Goal: Use online tool/utility: Utilize a website feature to perform a specific function

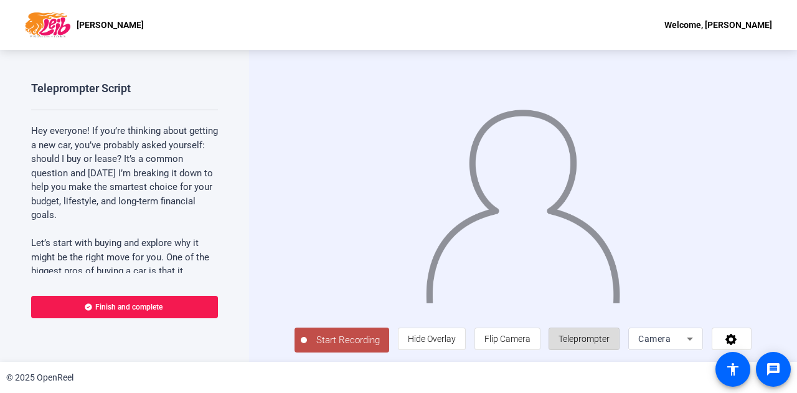
click at [531, 241] on span "Teleprompter" at bounding box center [583, 339] width 51 height 24
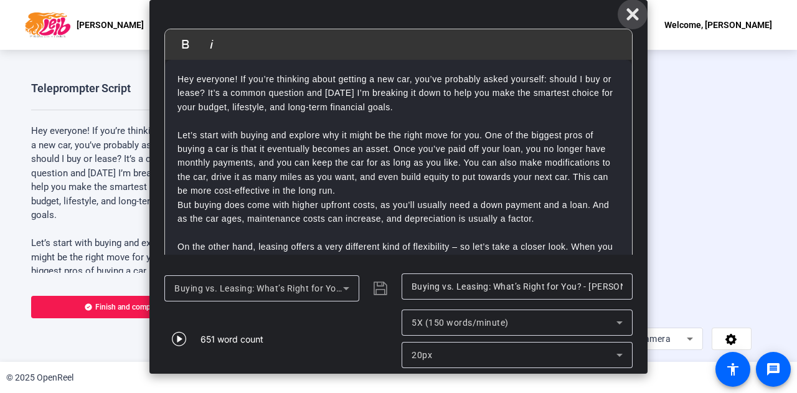
click at [531, 18] on icon at bounding box center [632, 14] width 12 height 12
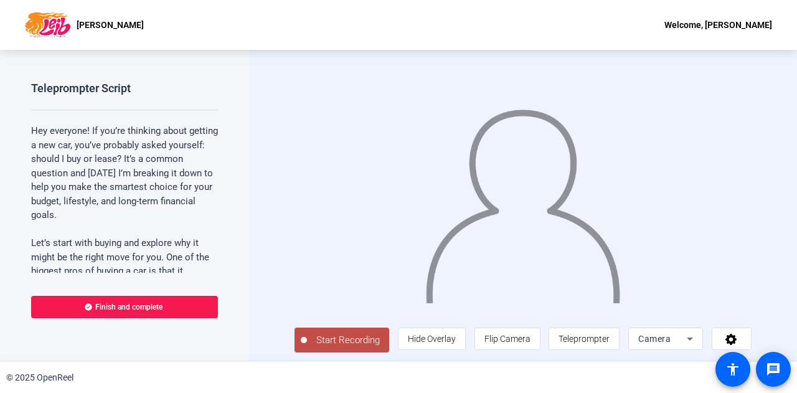
click at [358, 241] on span "Start Recording" at bounding box center [348, 340] width 82 height 14
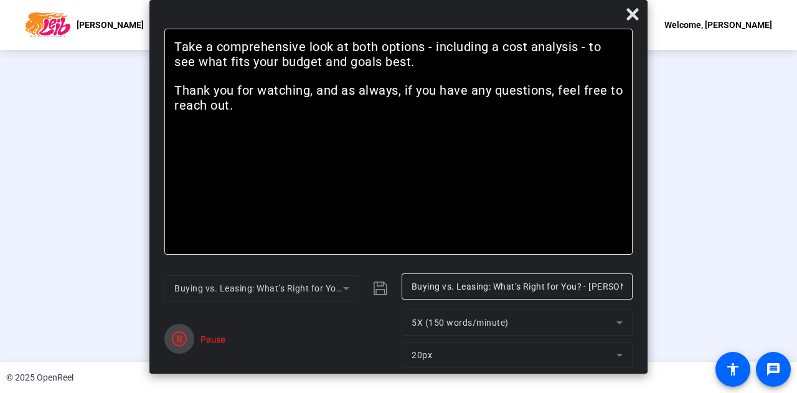
click at [189, 241] on span "button" at bounding box center [179, 339] width 30 height 30
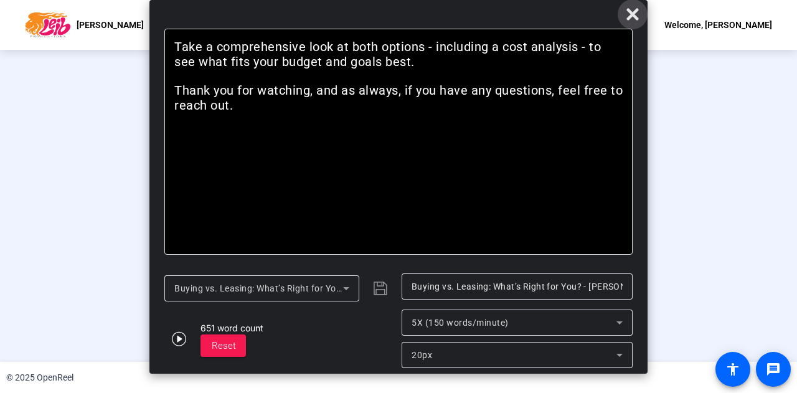
click at [531, 19] on icon at bounding box center [632, 14] width 12 height 12
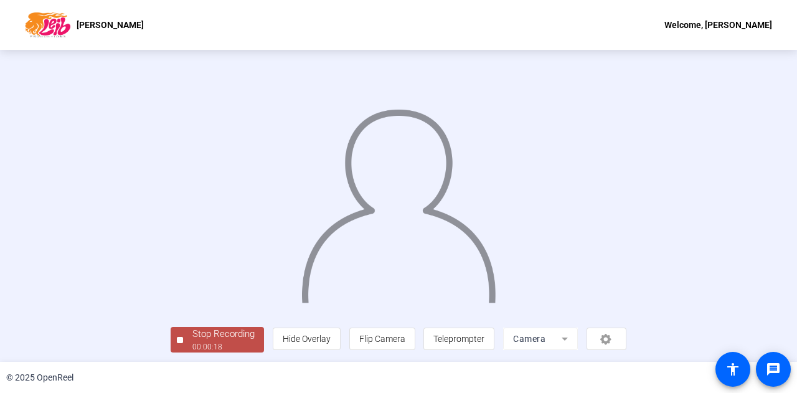
scroll to position [62, 0]
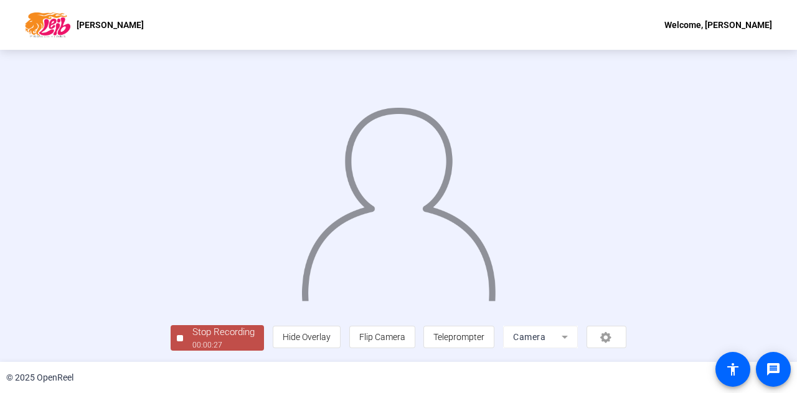
click at [192, 241] on div "00:00:27" at bounding box center [223, 344] width 62 height 11
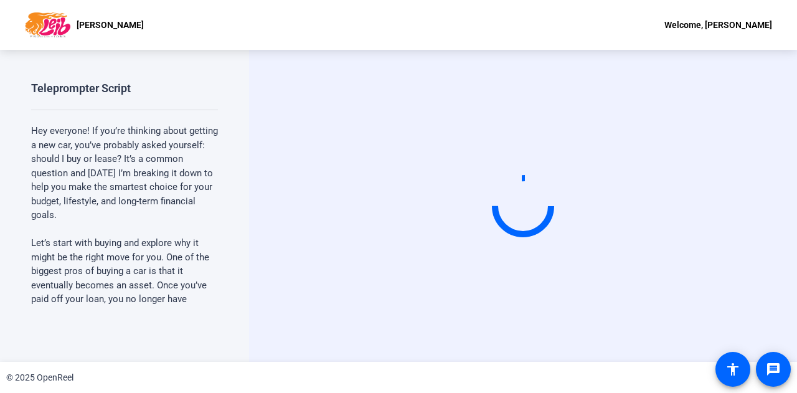
scroll to position [0, 0]
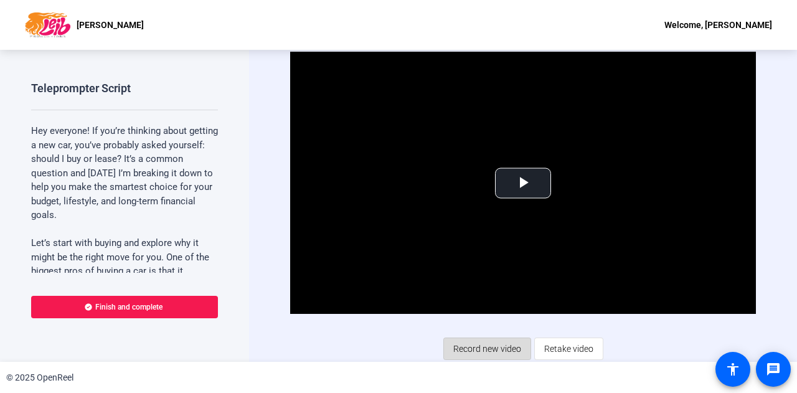
click at [467, 241] on span "Record new video" at bounding box center [487, 349] width 68 height 24
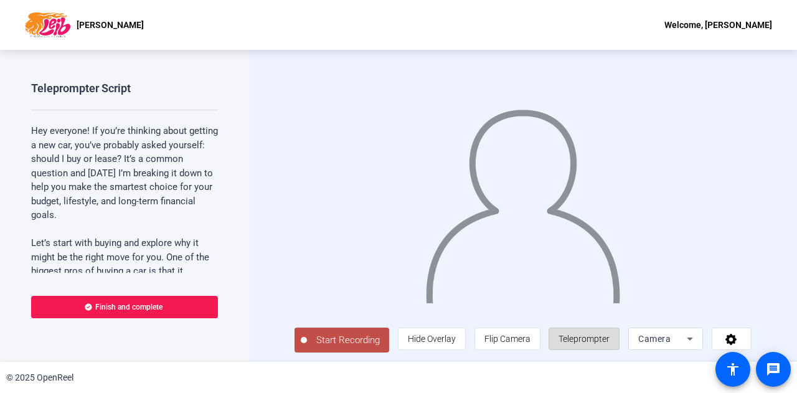
click at [531, 241] on span "Teleprompter" at bounding box center [583, 339] width 51 height 24
click at [531, 241] on span "Teleprompter" at bounding box center [583, 339] width 51 height 10
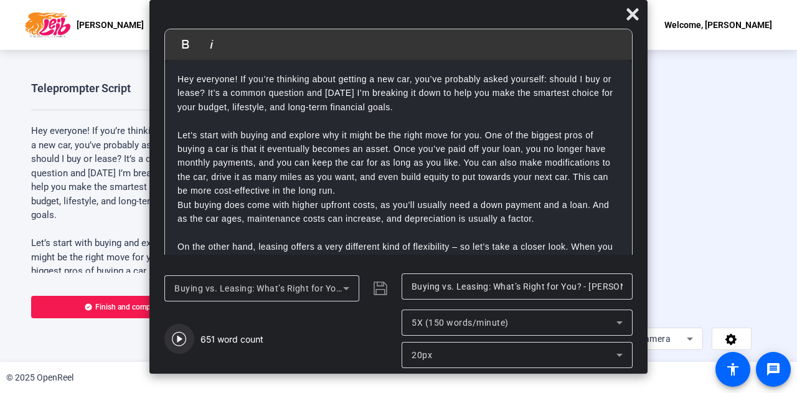
click at [177, 241] on icon "button" at bounding box center [179, 339] width 14 height 14
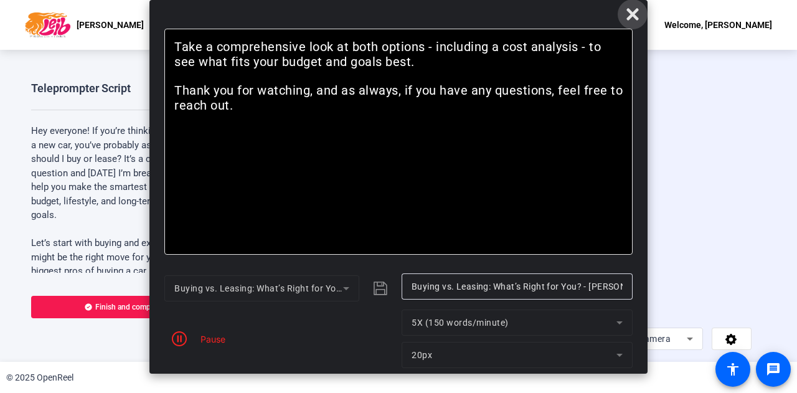
click at [531, 12] on icon at bounding box center [632, 14] width 12 height 12
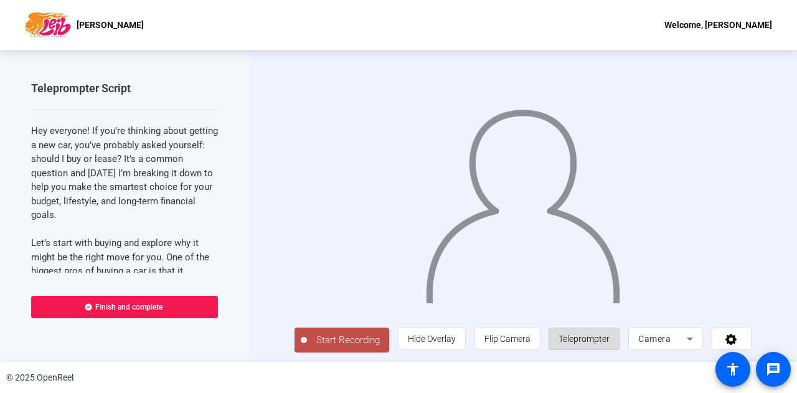
click at [531, 241] on span "Teleprompter" at bounding box center [583, 339] width 51 height 24
click at [355, 241] on span "Start Recording" at bounding box center [348, 340] width 82 height 14
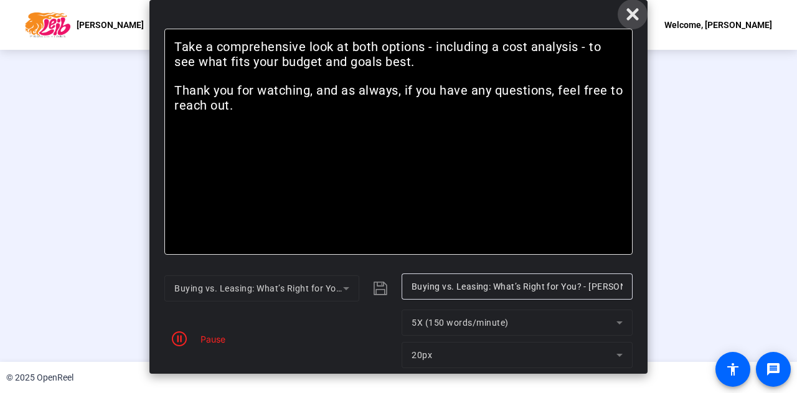
click at [531, 13] on icon at bounding box center [632, 14] width 15 height 15
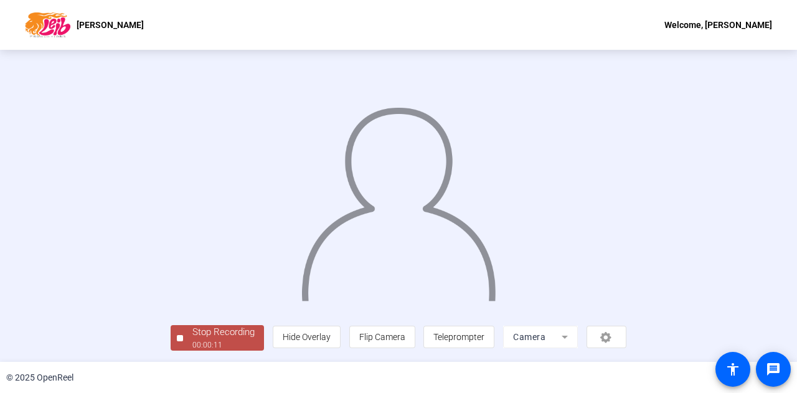
click at [192, 241] on div "Stop Recording" at bounding box center [223, 332] width 62 height 14
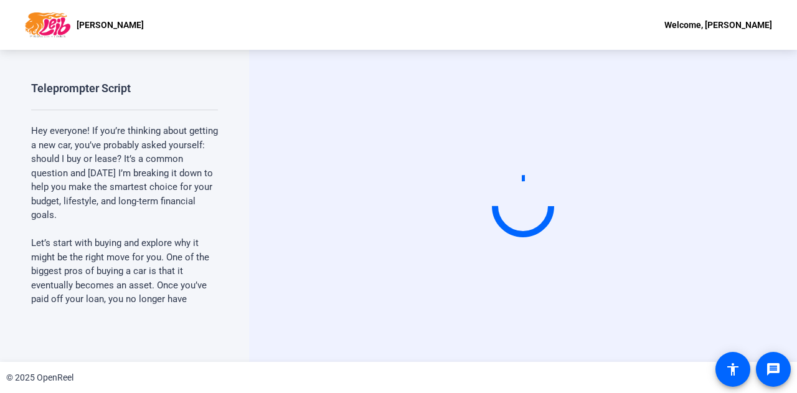
scroll to position [0, 0]
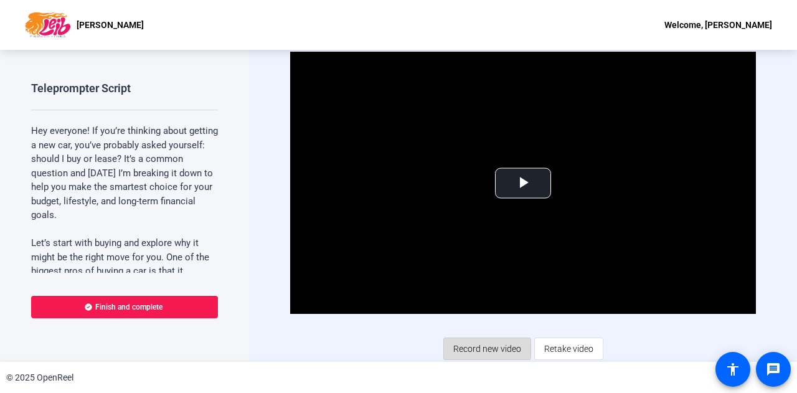
click at [467, 241] on span "Record new video" at bounding box center [487, 349] width 68 height 24
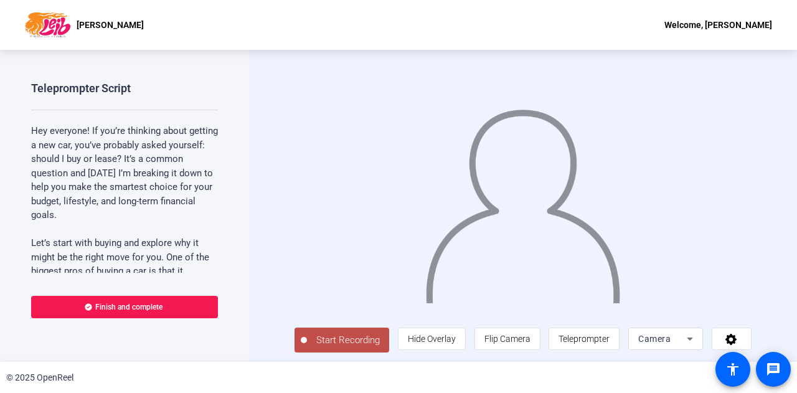
click at [328, 241] on button "Start Recording" at bounding box center [341, 339] width 95 height 25
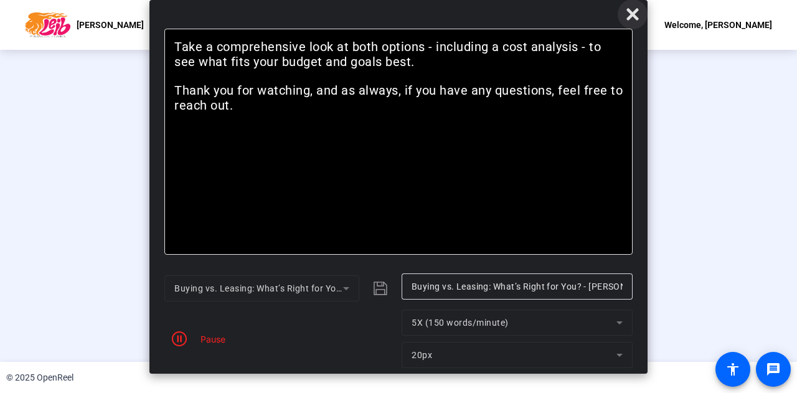
click at [531, 10] on icon at bounding box center [632, 14] width 15 height 15
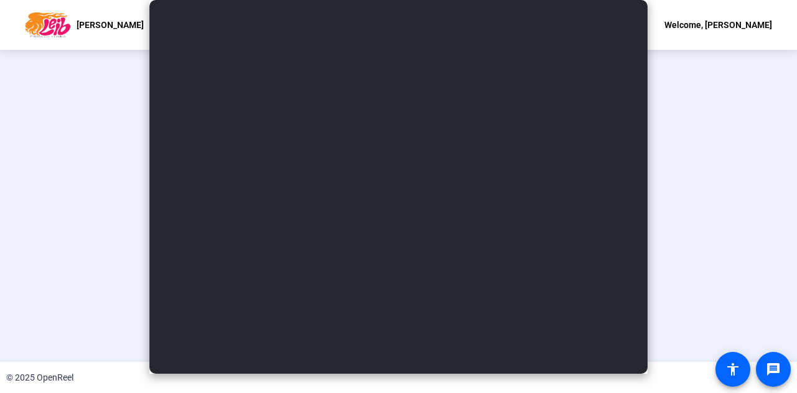
scroll to position [62, 0]
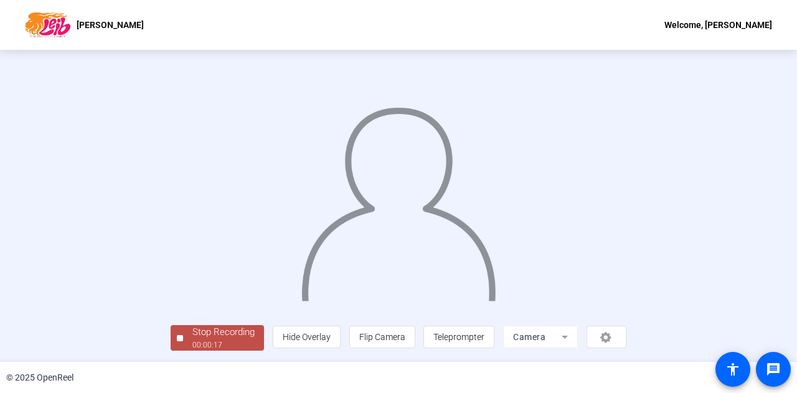
click at [192, 241] on div "Stop Recording" at bounding box center [223, 332] width 62 height 14
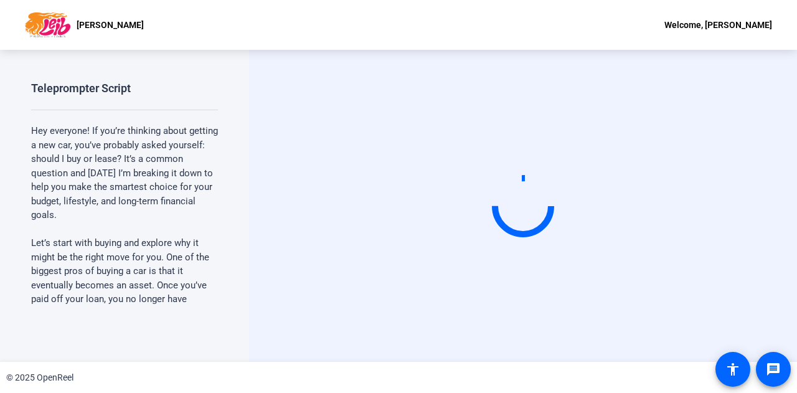
scroll to position [0, 0]
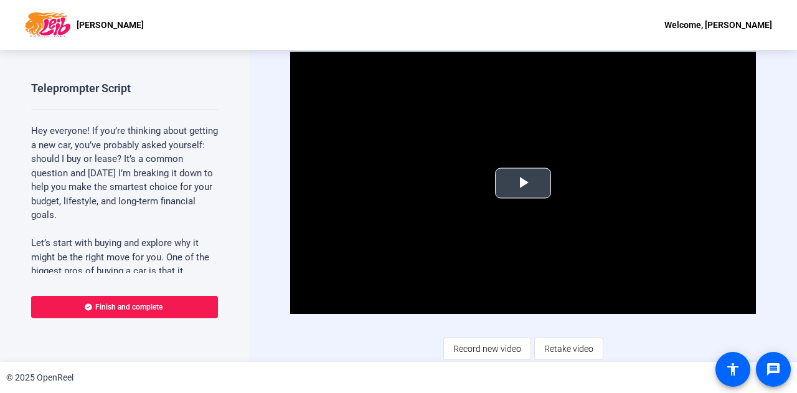
click at [523, 183] on span "Video Player" at bounding box center [523, 183] width 0 height 0
drag, startPoint x: 642, startPoint y: 263, endPoint x: 614, endPoint y: 381, distance: 121.1
click at [531, 241] on video "Video Player" at bounding box center [523, 183] width 466 height 262
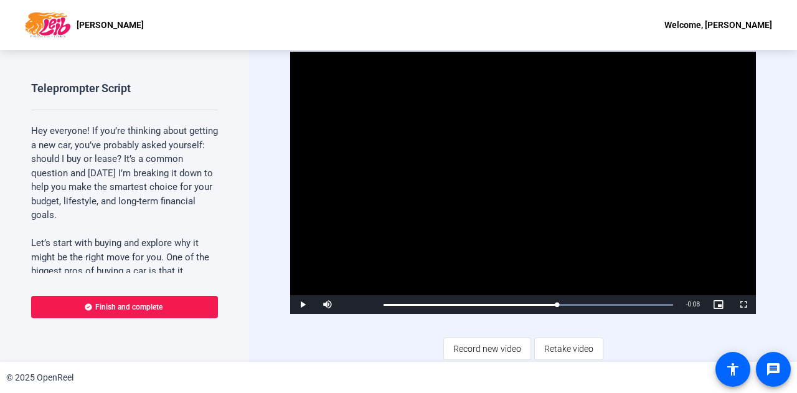
click at [531, 211] on video "Video Player" at bounding box center [523, 183] width 466 height 262
click at [453, 241] on span "Record new video" at bounding box center [487, 349] width 68 height 24
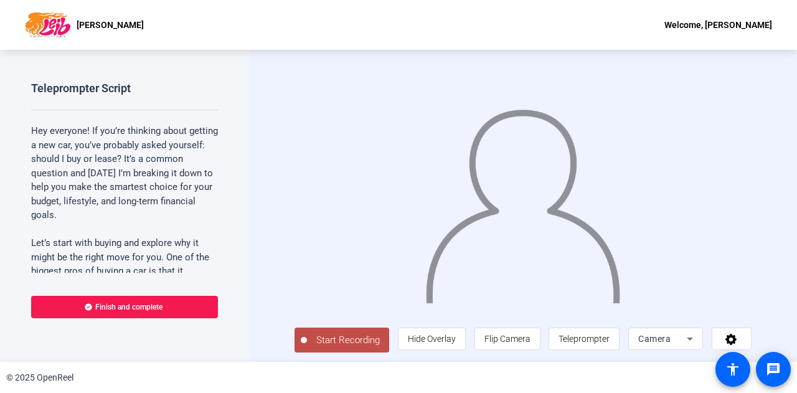
click at [250, 110] on div "Start Recording person Hide Overlay flip Flip Camera article Teleprompter Camera" at bounding box center [523, 206] width 548 height 312
click at [531, 241] on span "Teleprompter" at bounding box center [583, 339] width 51 height 24
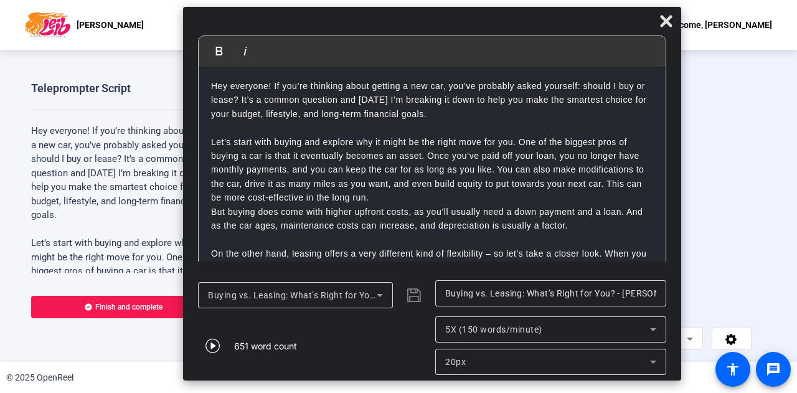
drag, startPoint x: 421, startPoint y: 12, endPoint x: 455, endPoint y: 19, distance: 34.3
click at [455, 19] on div at bounding box center [432, 24] width 498 height 22
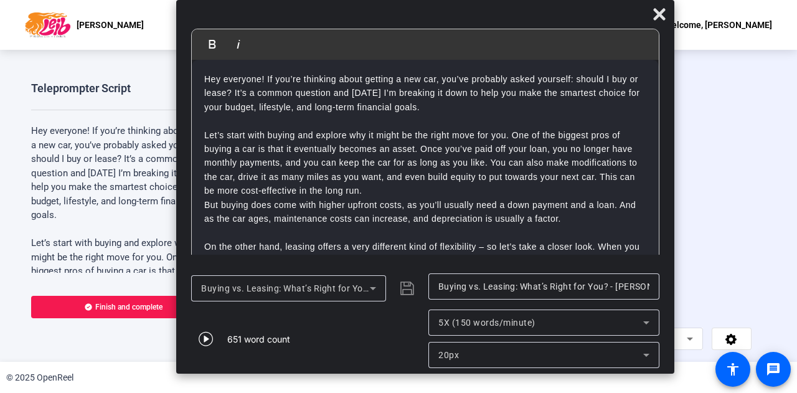
drag, startPoint x: 457, startPoint y: 25, endPoint x: 449, endPoint y: -32, distance: 57.1
click at [449, 0] on html "Accessibility Screen-Reader Guide, Feedback, and Issue Reporting | New window […" at bounding box center [398, 196] width 797 height 393
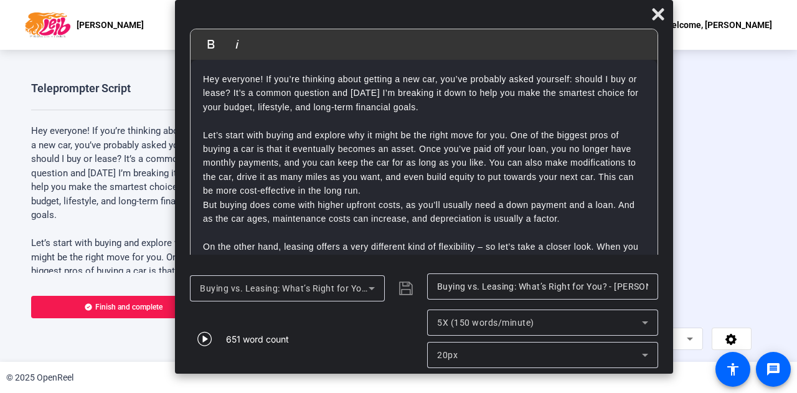
drag, startPoint x: 449, startPoint y: 19, endPoint x: 448, endPoint y: -22, distance: 41.1
click at [448, 0] on html "Accessibility Screen-Reader Guide, Feedback, and Issue Reporting | New window […" at bounding box center [398, 196] width 797 height 393
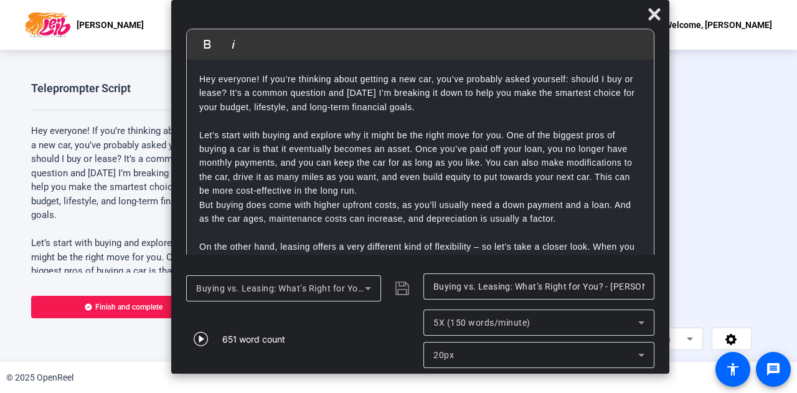
drag, startPoint x: 433, startPoint y: 18, endPoint x: 429, endPoint y: 1, distance: 17.1
click at [429, 1] on div "Bold Italic Hey everyone! If you’re thinking about getting a new car, you’ve pr…" at bounding box center [420, 186] width 498 height 373
click at [531, 241] on icon at bounding box center [641, 322] width 15 height 15
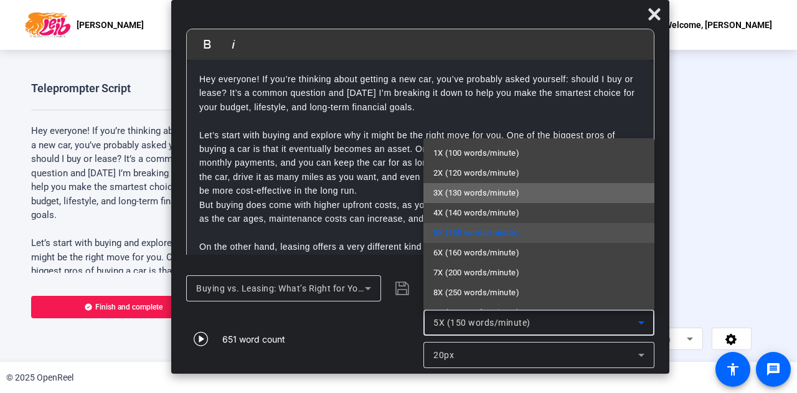
click at [531, 189] on mat-option "3X (130 words/minute)" at bounding box center [538, 193] width 231 height 20
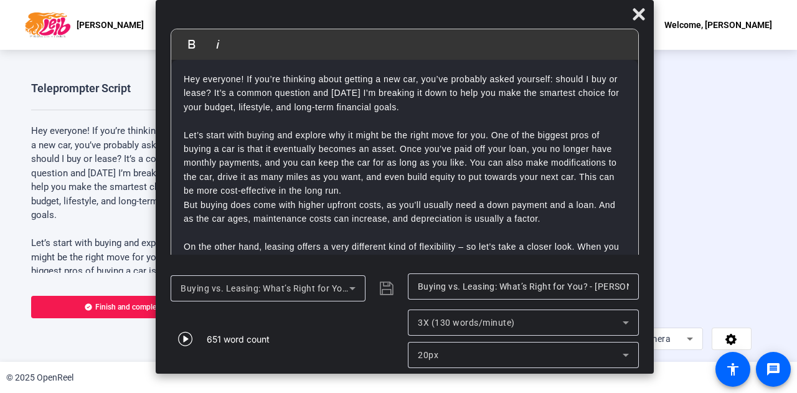
drag, startPoint x: 538, startPoint y: 20, endPoint x: 523, endPoint y: -75, distance: 96.5
click at [523, 0] on html "Accessibility Screen-Reader Guide, Feedback, and Issue Reporting | New window […" at bounding box center [398, 196] width 797 height 393
click at [531, 16] on icon at bounding box center [638, 14] width 15 height 15
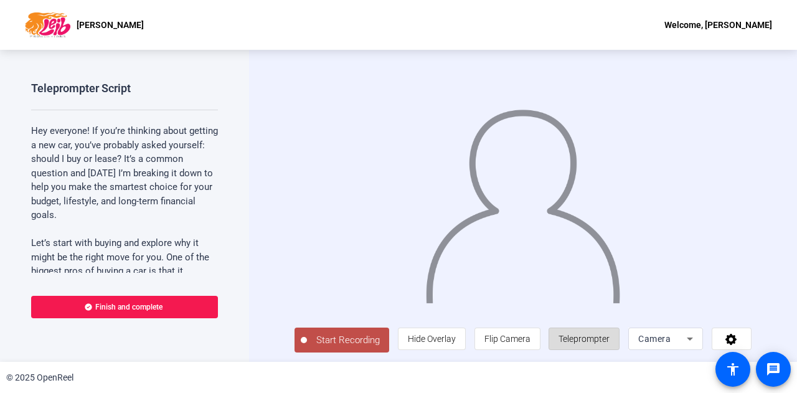
click at [531, 241] on span "Teleprompter" at bounding box center [583, 339] width 51 height 24
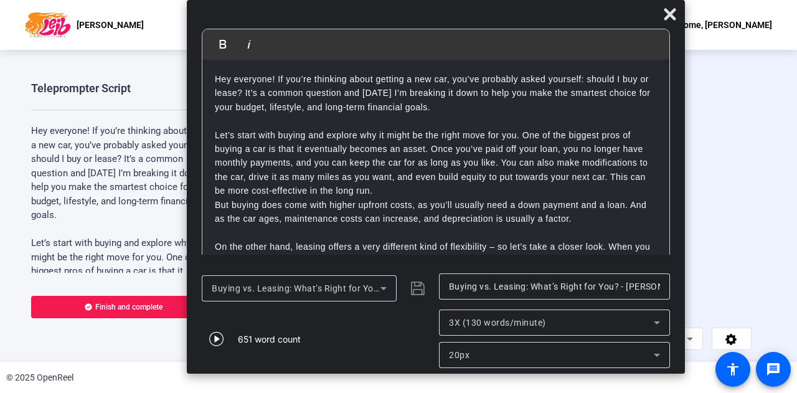
drag, startPoint x: 454, startPoint y: 17, endPoint x: 492, endPoint y: 6, distance: 39.0
click at [492, 6] on div at bounding box center [436, 17] width 498 height 22
click at [531, 19] on icon at bounding box center [669, 14] width 15 height 15
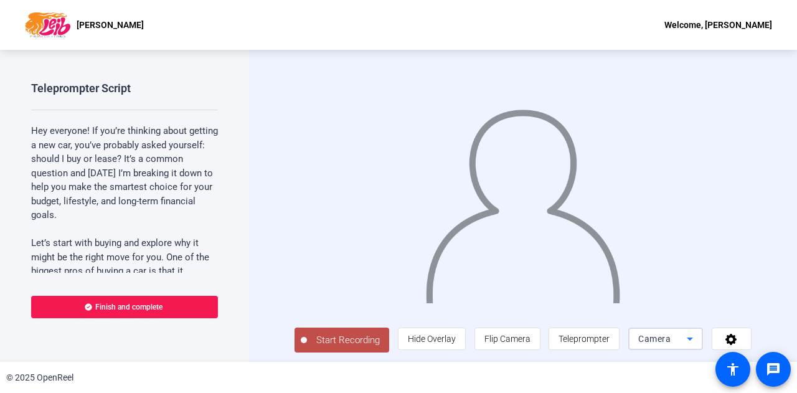
click at [531, 241] on icon at bounding box center [689, 338] width 15 height 15
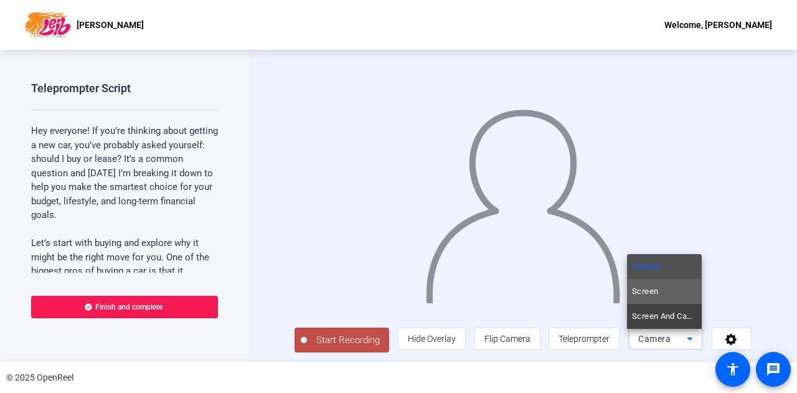
click at [531, 241] on mat-option "Screen" at bounding box center [664, 291] width 75 height 25
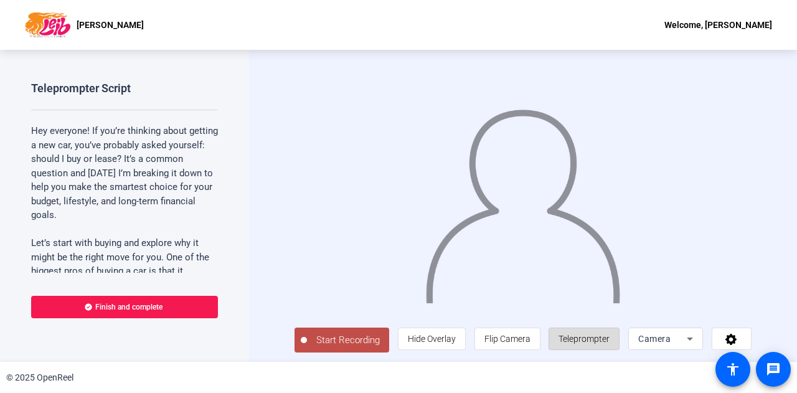
click at [584, 343] on span "Teleprompter" at bounding box center [583, 339] width 51 height 10
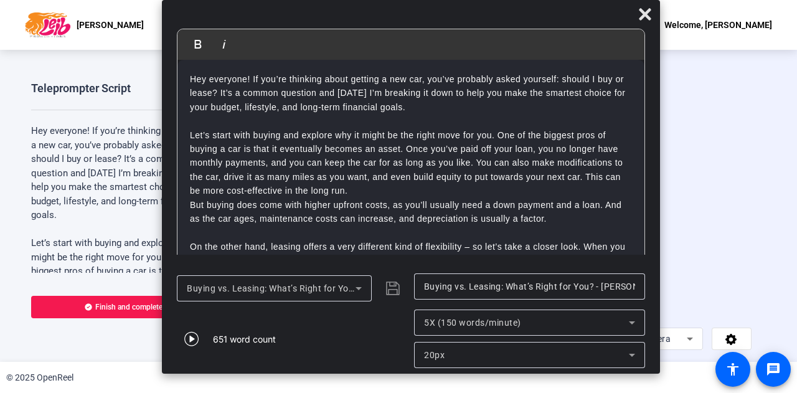
drag, startPoint x: 451, startPoint y: 15, endPoint x: 462, endPoint y: 1, distance: 17.3
click at [462, 1] on div "Bold Italic Hey everyone! If you’re thinking about getting a new car, you’ve pr…" at bounding box center [411, 186] width 498 height 373
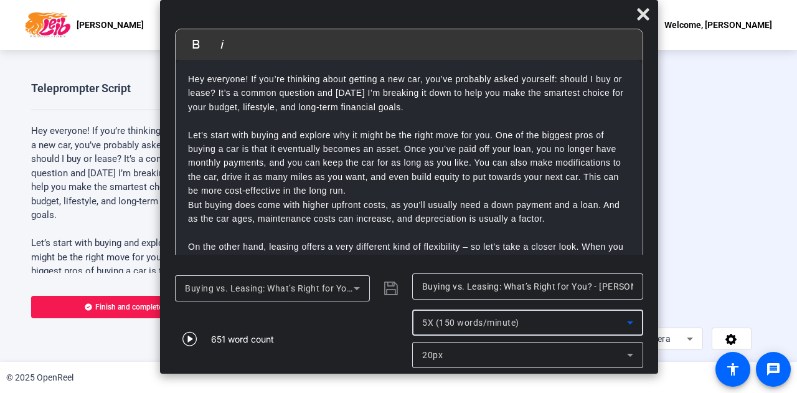
click at [635, 325] on icon at bounding box center [629, 322] width 15 height 15
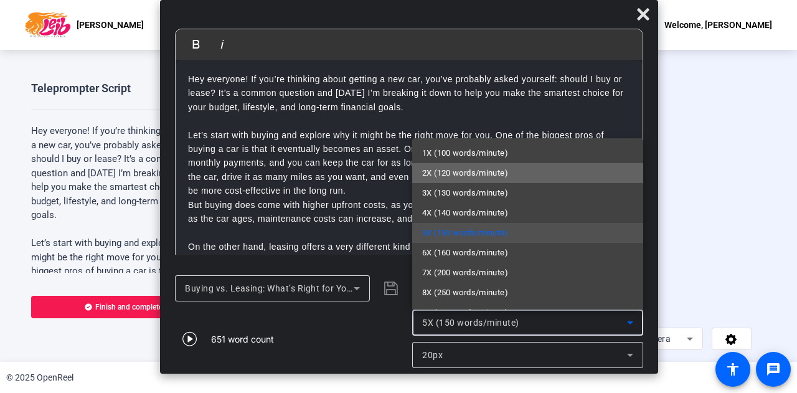
click at [555, 177] on mat-option "2X (120 words/minute)" at bounding box center [527, 173] width 231 height 20
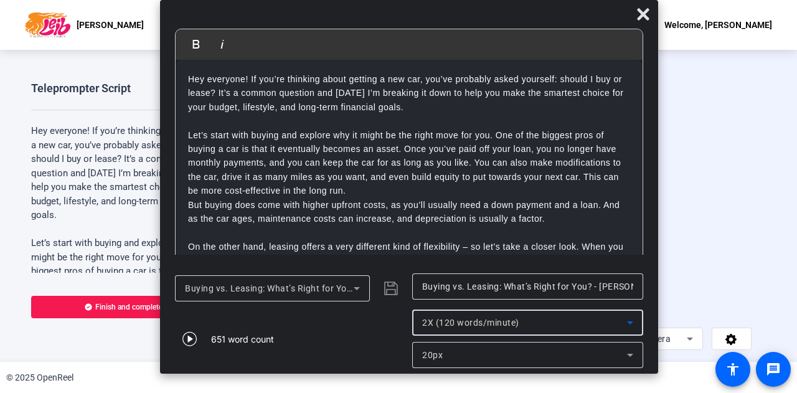
click at [634, 316] on icon at bounding box center [629, 322] width 15 height 15
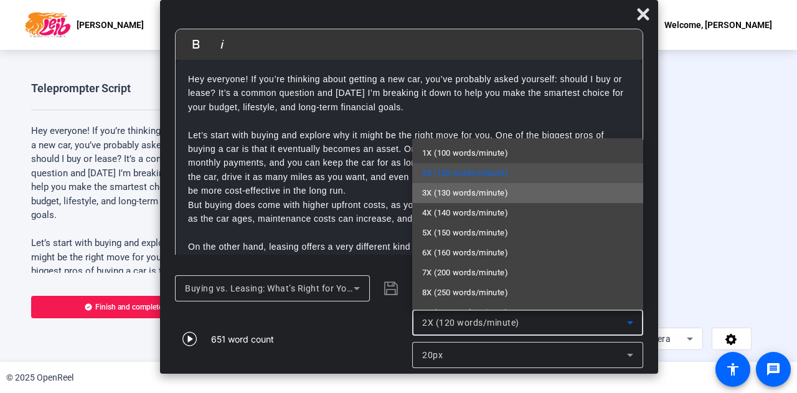
click at [538, 198] on mat-option "3X (130 words/minute)" at bounding box center [527, 193] width 231 height 20
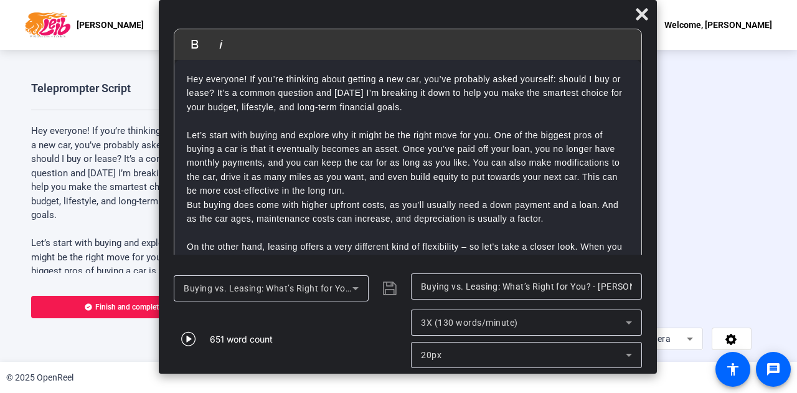
drag, startPoint x: 420, startPoint y: 18, endPoint x: 418, endPoint y: 7, distance: 10.7
click at [418, 7] on div at bounding box center [408, 17] width 498 height 22
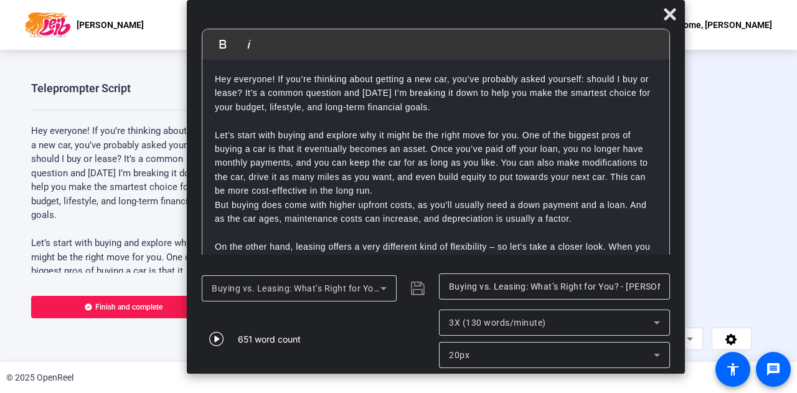
drag, startPoint x: 431, startPoint y: 21, endPoint x: 461, endPoint y: -73, distance: 98.0
click at [461, 0] on html "Accessibility Screen-Reader Guide, Feedback, and Issue Reporting | New window […" at bounding box center [398, 196] width 797 height 393
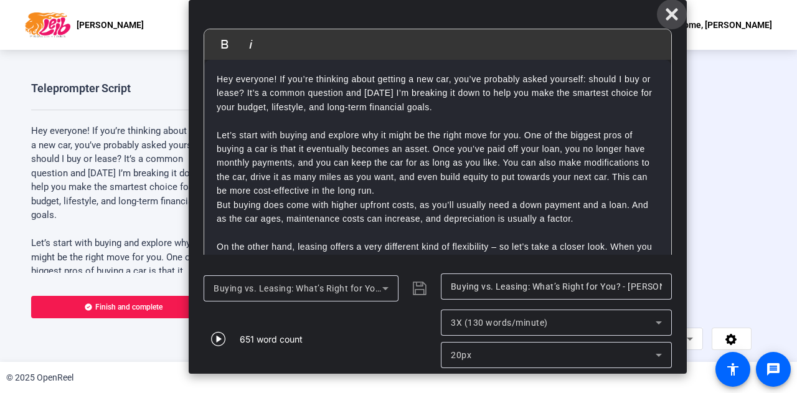
click at [678, 13] on icon at bounding box center [671, 14] width 15 height 15
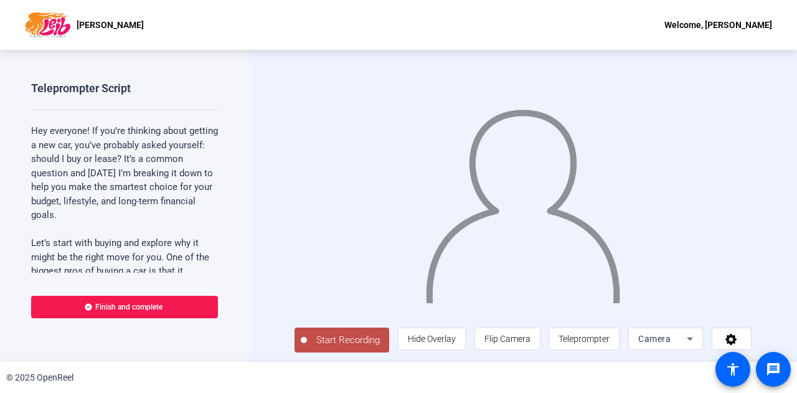
click at [340, 343] on span "Start Recording" at bounding box center [348, 340] width 82 height 14
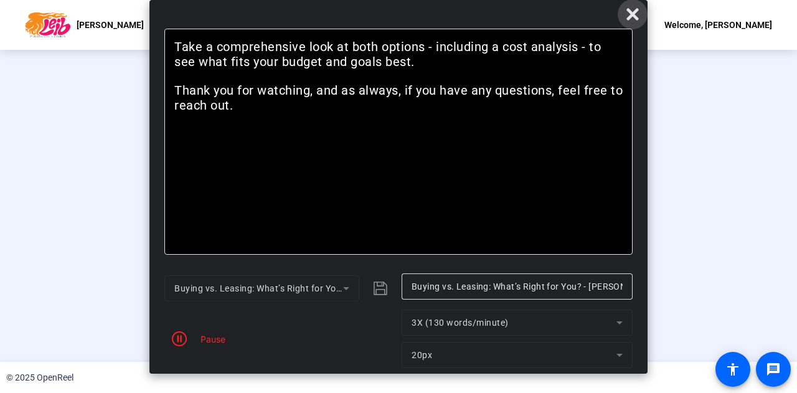
click at [634, 21] on icon at bounding box center [632, 14] width 15 height 15
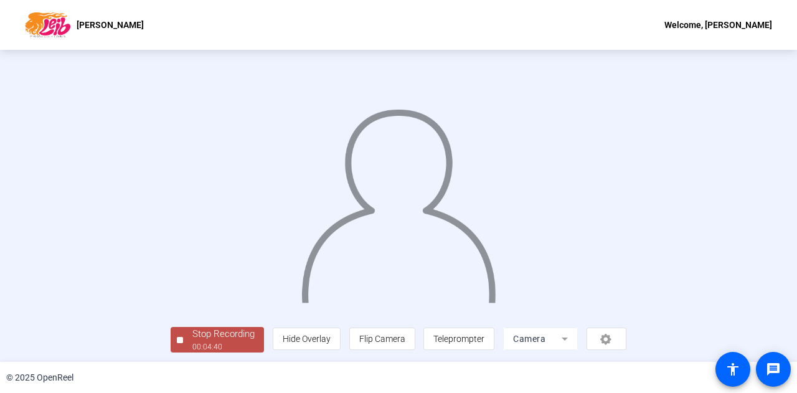
scroll to position [62, 0]
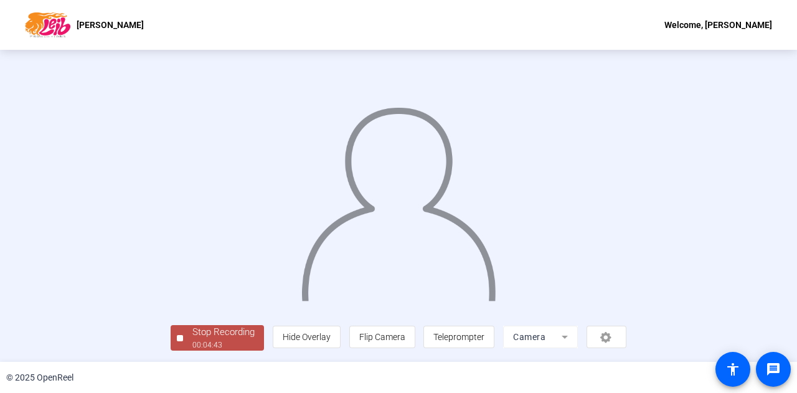
click at [192, 330] on div "Stop Recording" at bounding box center [223, 332] width 62 height 14
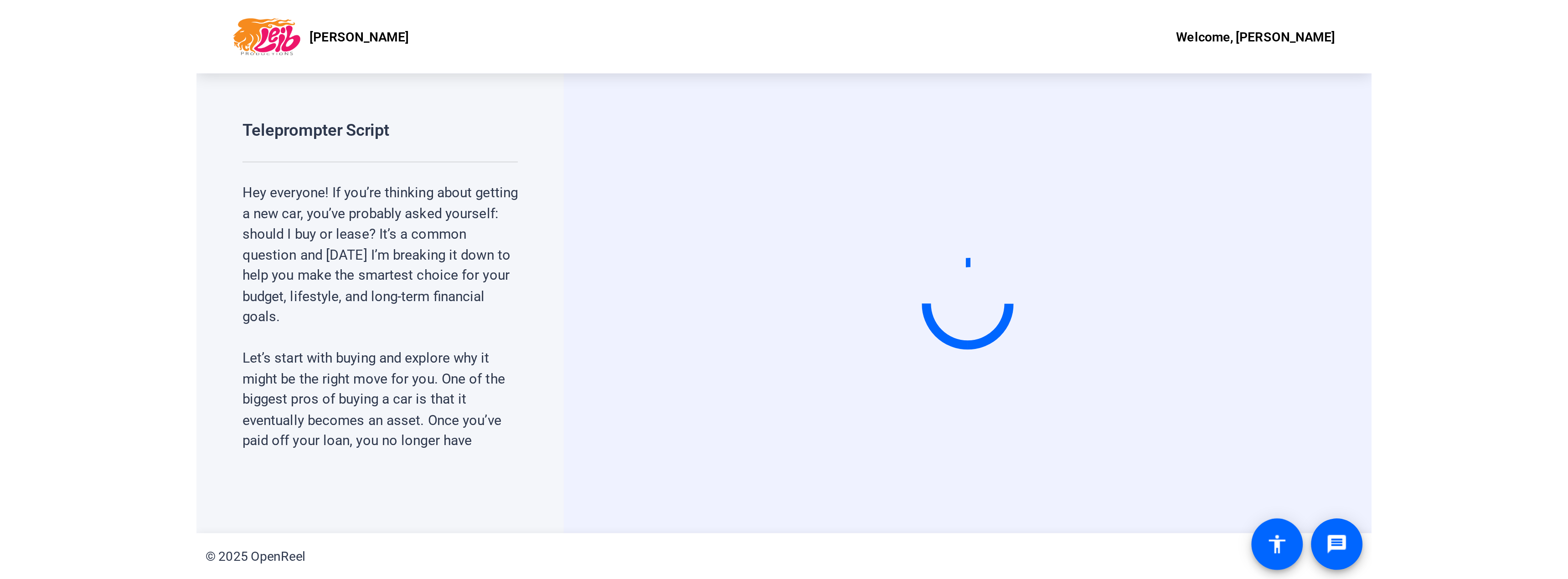
scroll to position [0, 0]
